Goal: Information Seeking & Learning: Learn about a topic

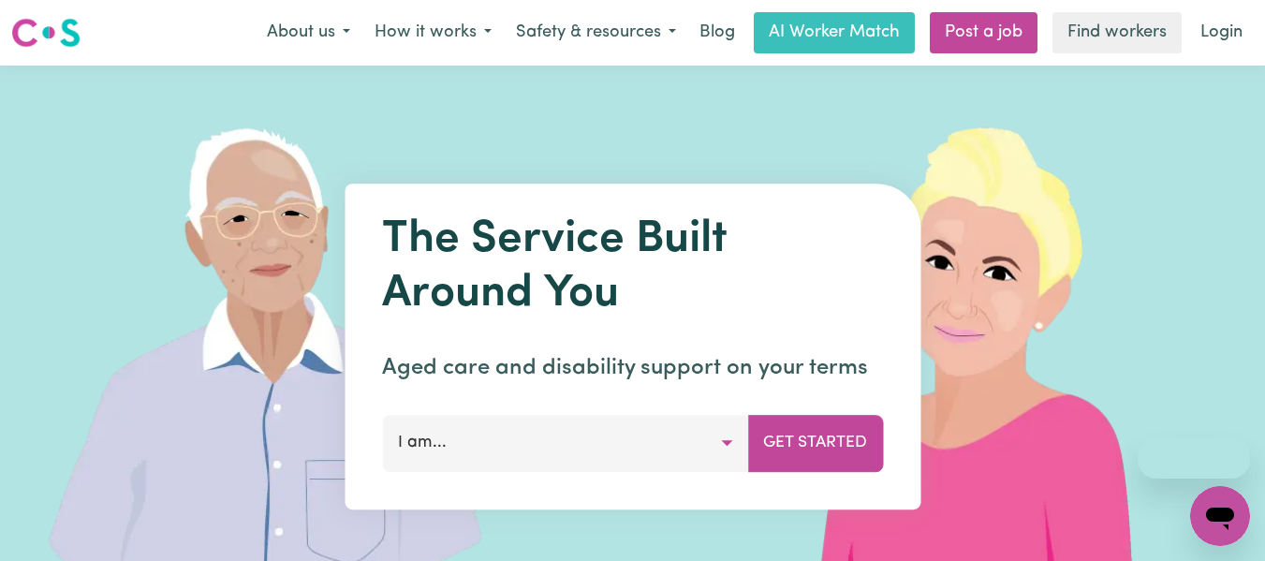
click at [649, 430] on button "I am..." at bounding box center [565, 443] width 366 height 56
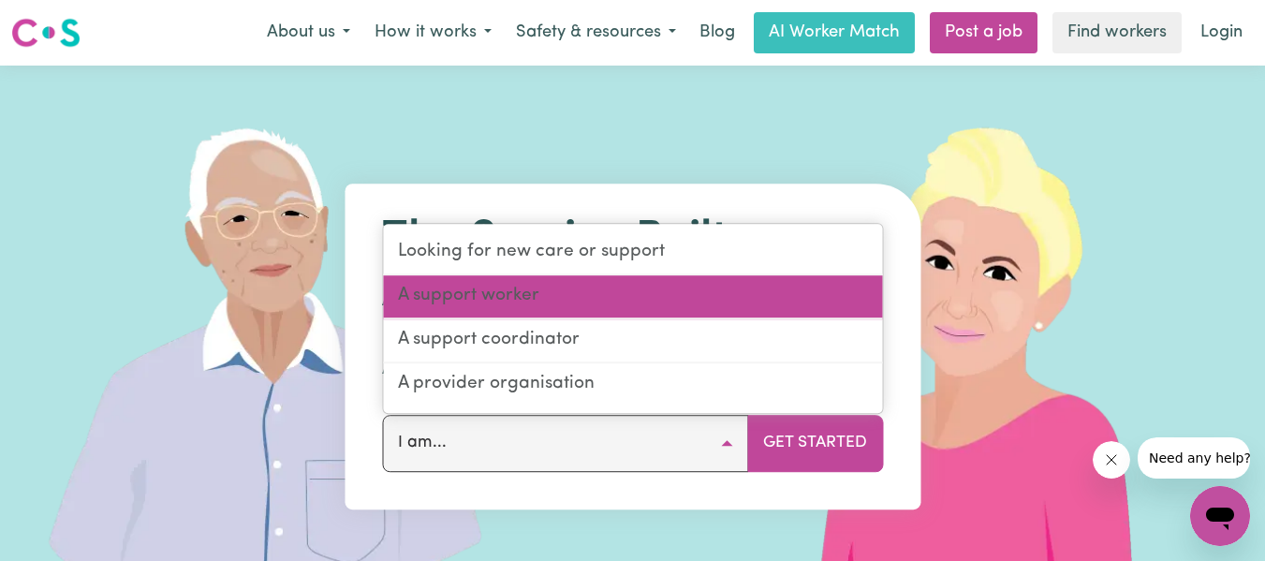
click at [524, 296] on link "A support worker" at bounding box center [632, 297] width 499 height 44
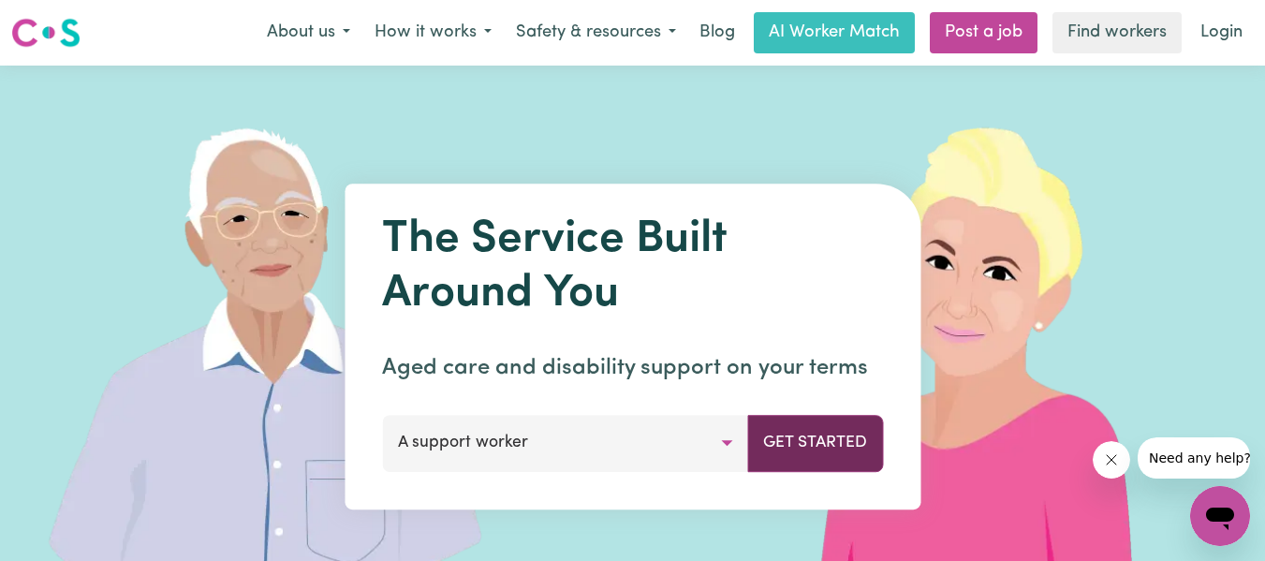
click at [817, 448] on button "Get Started" at bounding box center [815, 443] width 136 height 56
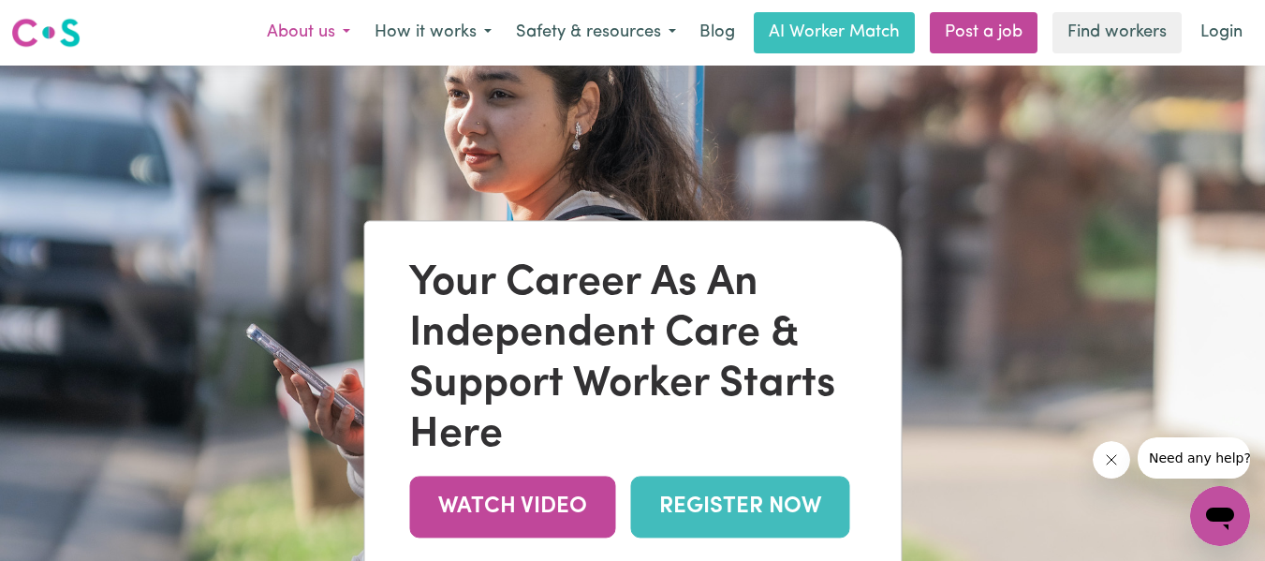
click at [330, 28] on button "About us" at bounding box center [309, 32] width 108 height 39
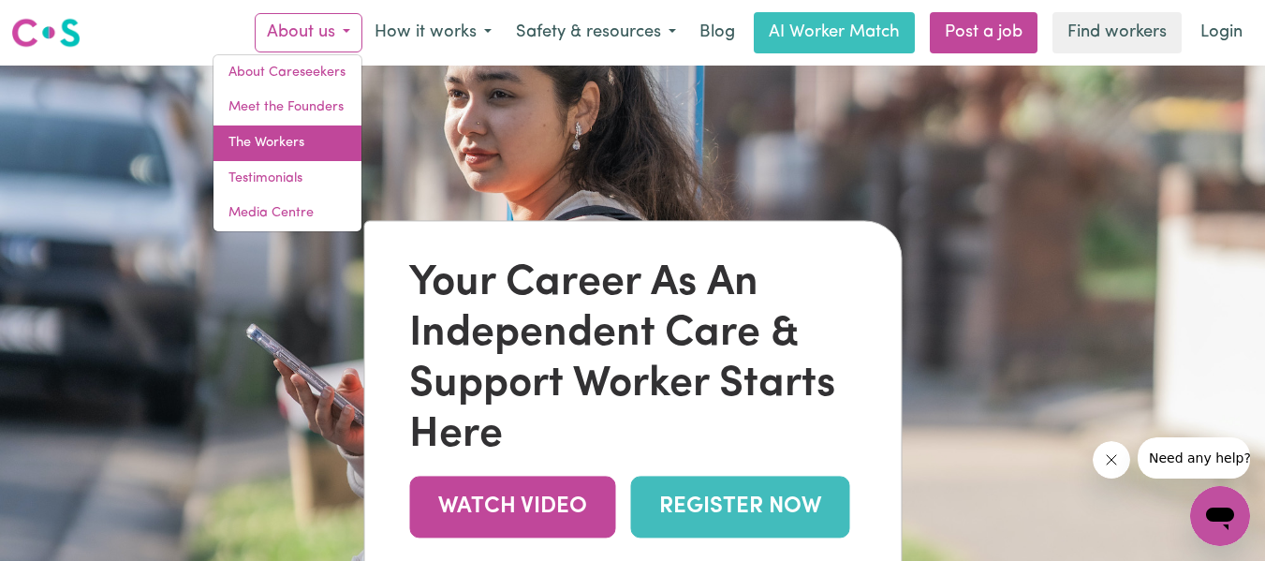
click at [317, 149] on link "The Workers" at bounding box center [287, 143] width 148 height 36
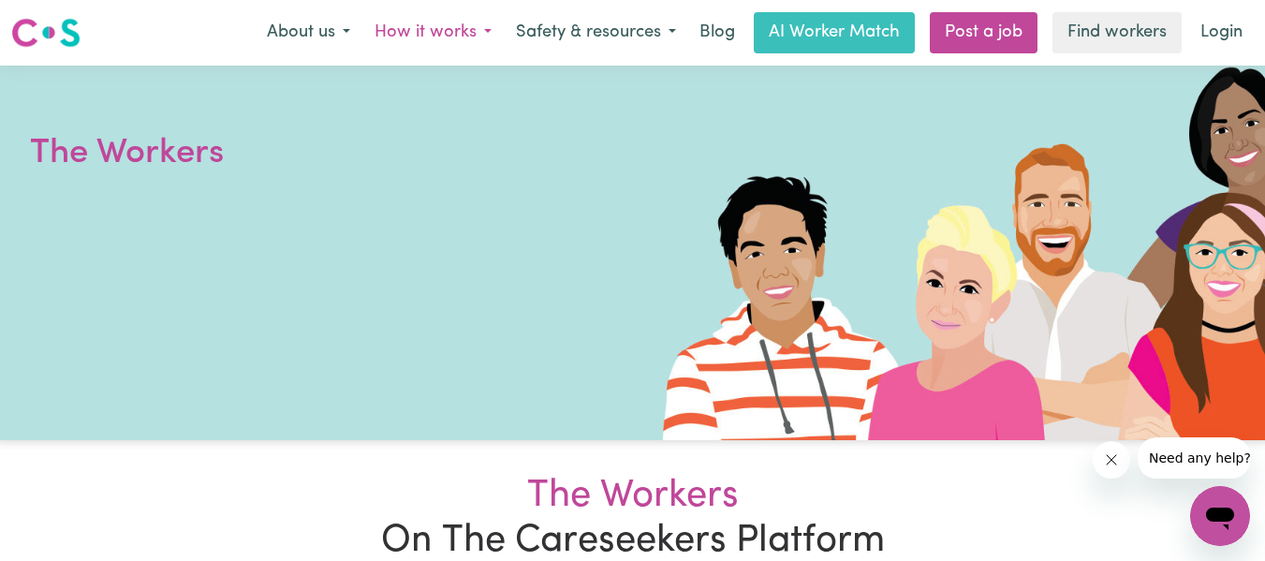
click at [455, 22] on button "How it works" at bounding box center [432, 32] width 141 height 39
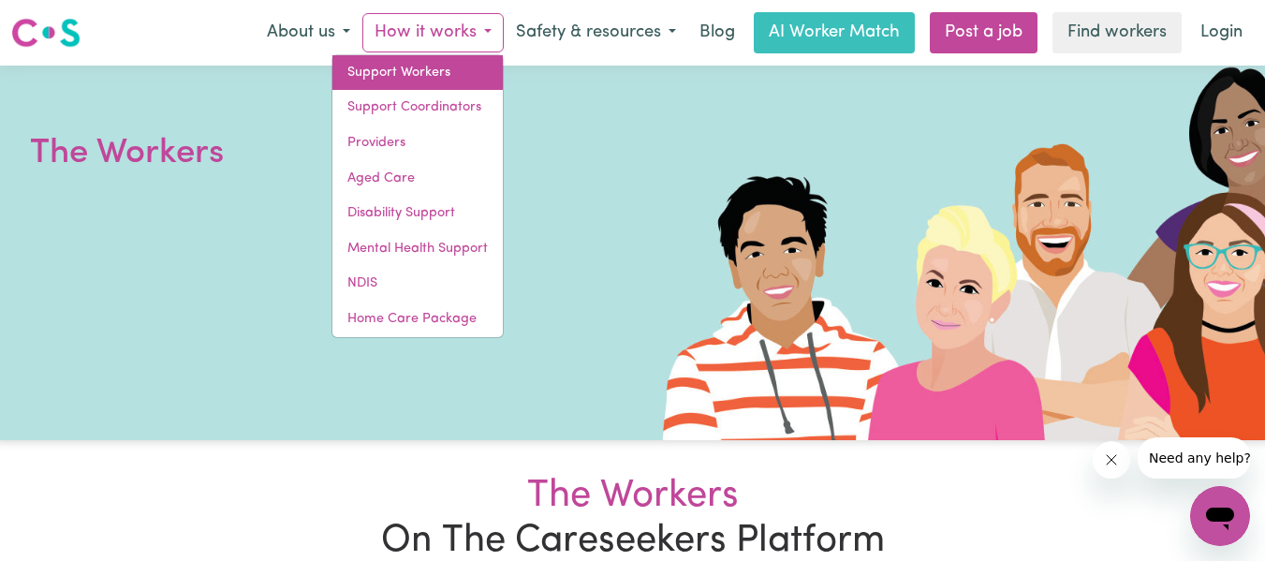
click at [429, 65] on link "Support Workers" at bounding box center [417, 73] width 170 height 36
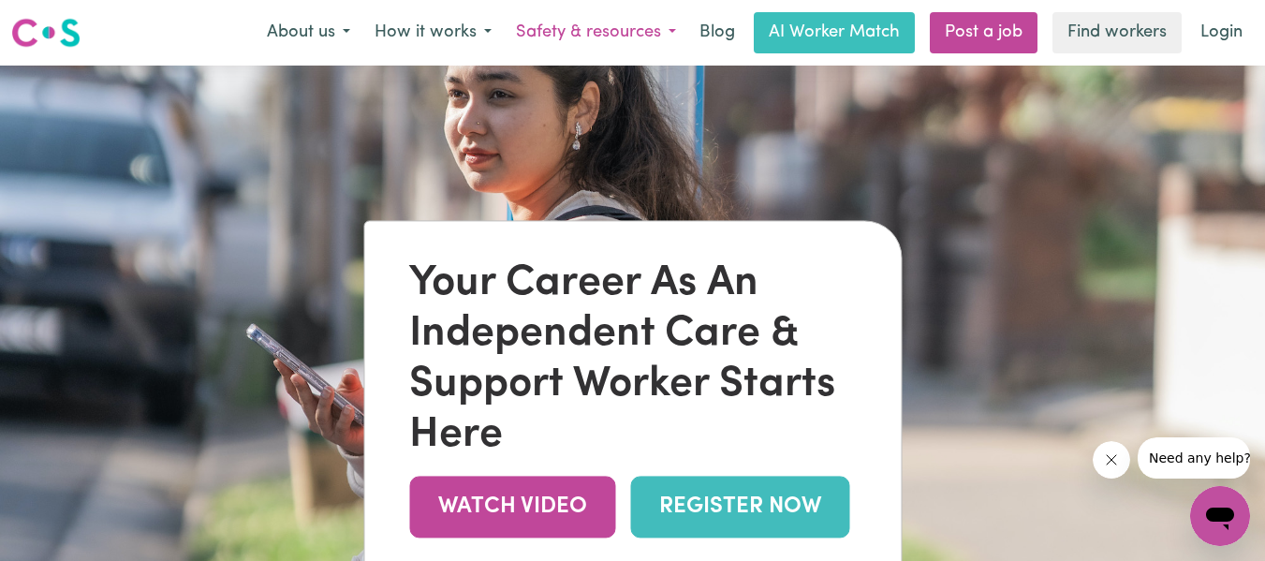
click at [597, 27] on button "Safety & resources" at bounding box center [596, 32] width 184 height 39
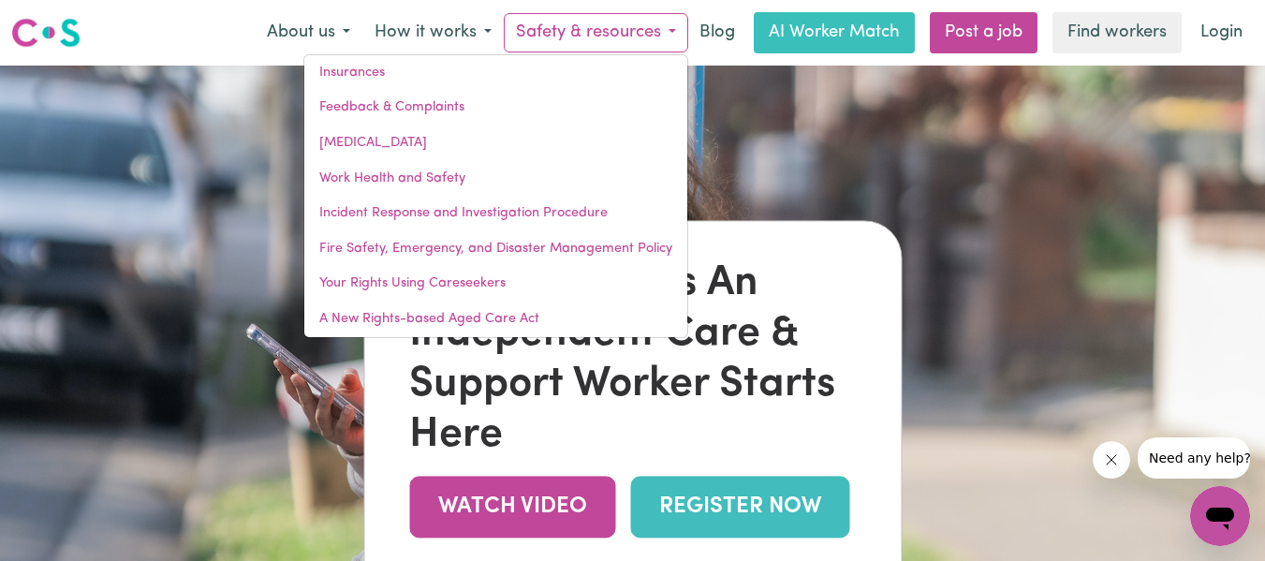
click at [836, 162] on img at bounding box center [632, 346] width 1265 height 561
